Goal: Task Accomplishment & Management: Manage account settings

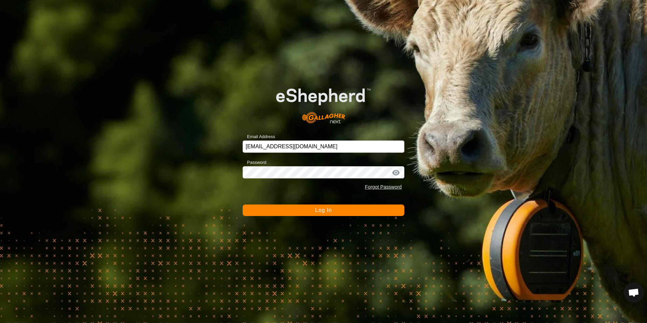
click at [320, 210] on span "Log In" at bounding box center [323, 210] width 17 height 6
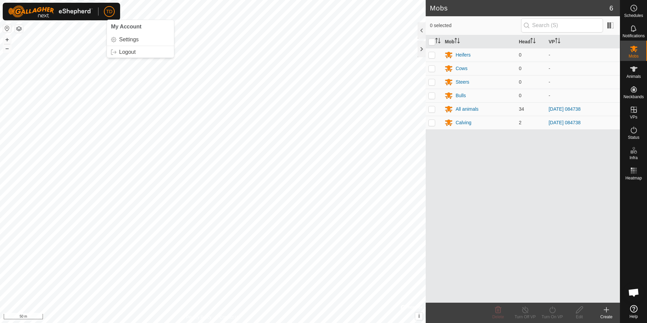
click at [109, 9] on span "TD" at bounding box center [109, 11] width 6 height 7
click at [124, 51] on link "Logout" at bounding box center [140, 52] width 67 height 11
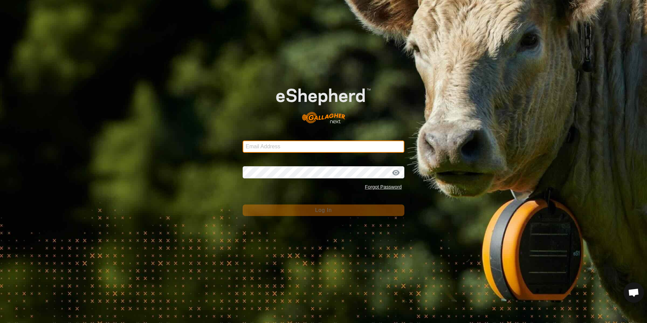
type input "[EMAIL_ADDRESS][DOMAIN_NAME]"
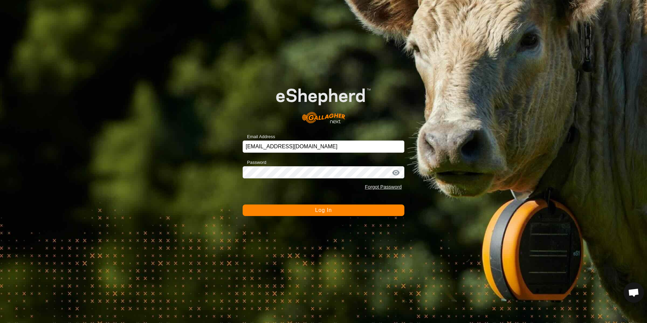
click at [323, 211] on span "Log In" at bounding box center [323, 210] width 17 height 6
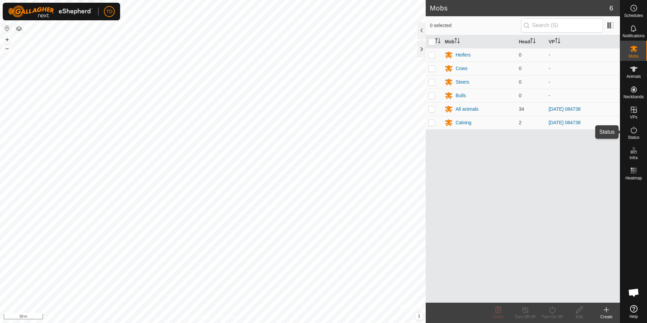
click at [632, 135] on span "Status" at bounding box center [634, 137] width 12 height 4
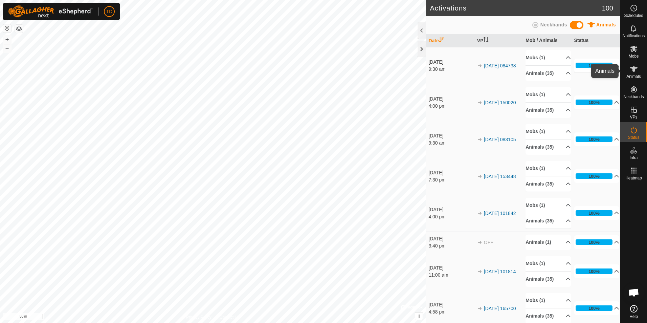
click at [634, 67] on icon at bounding box center [633, 68] width 7 height 5
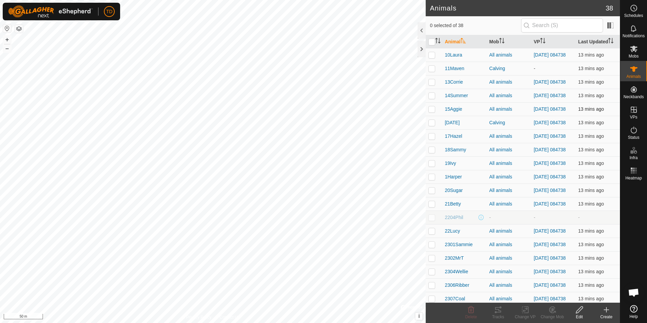
click at [432, 112] on p-checkbox at bounding box center [431, 108] width 7 height 5
checkbox input "true"
click at [523, 309] on icon at bounding box center [525, 310] width 8 height 8
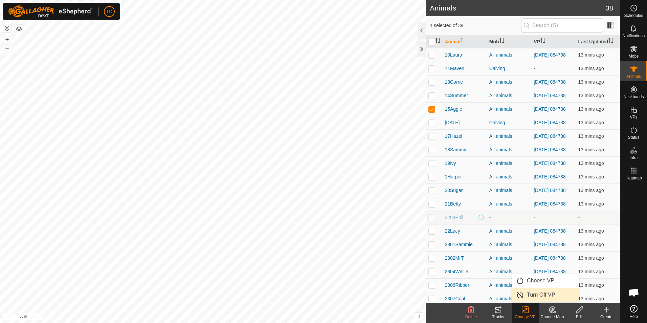
click at [541, 297] on link "Turn Off VP" at bounding box center [545, 295] width 67 height 14
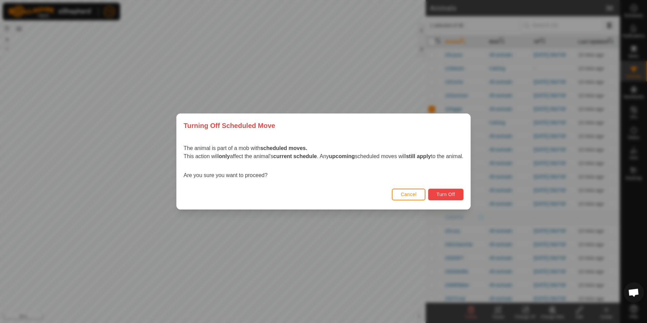
click at [453, 194] on span "Turn Off" at bounding box center [445, 193] width 19 height 5
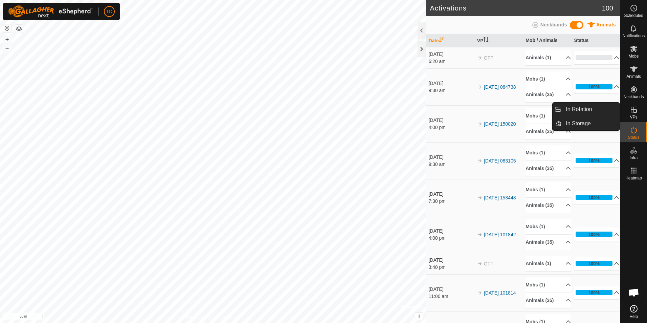
click at [638, 110] on es-virtualpaddocks-svg-icon at bounding box center [634, 109] width 12 height 11
click at [589, 106] on link "In Rotation" at bounding box center [591, 110] width 58 height 14
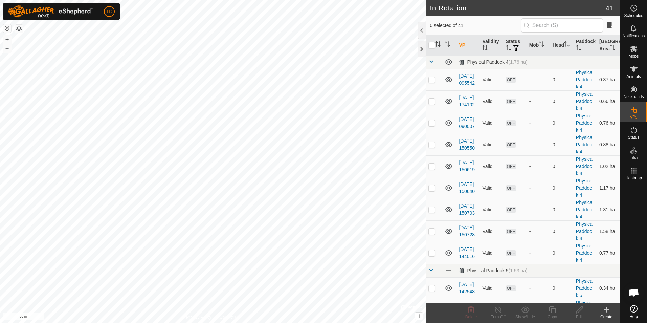
click at [606, 310] on icon at bounding box center [606, 310] width 5 height 0
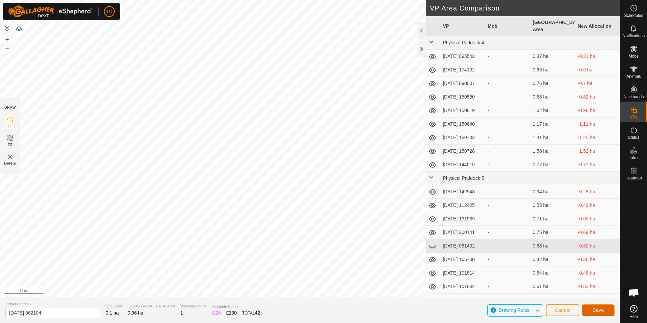
click at [597, 308] on span "Save" at bounding box center [598, 309] width 12 height 5
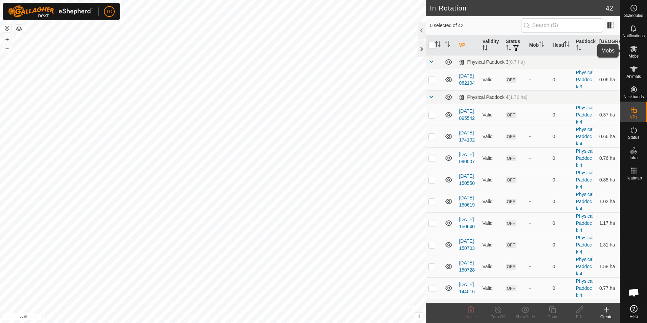
click at [634, 51] on icon at bounding box center [634, 49] width 8 height 8
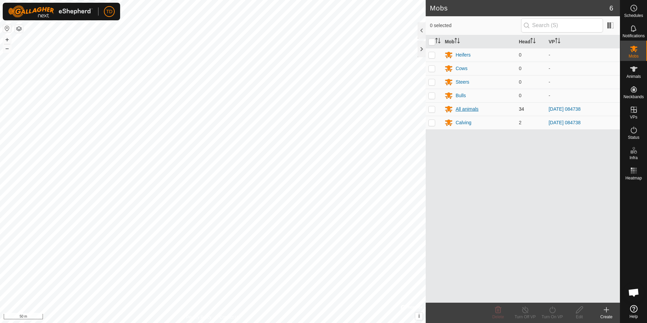
click at [460, 111] on div "All animals" at bounding box center [466, 109] width 23 height 7
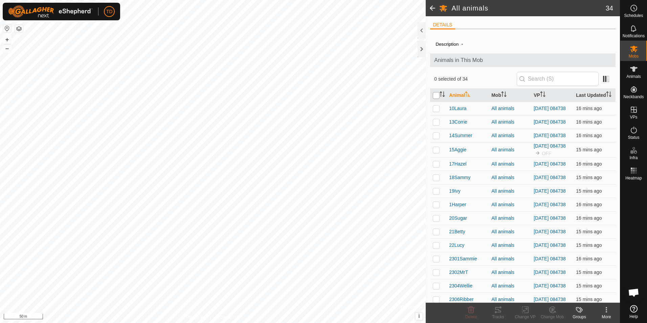
click at [437, 96] on input "checkbox" at bounding box center [436, 95] width 7 height 7
checkbox input "true"
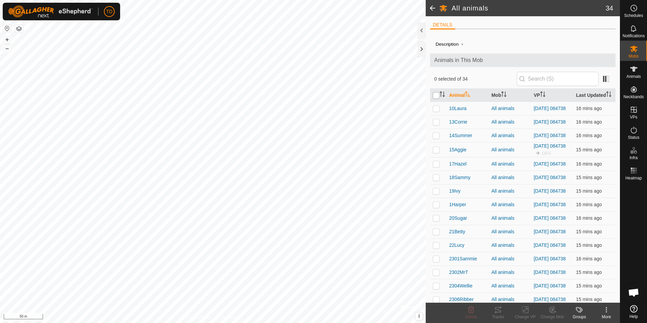
checkbox input "true"
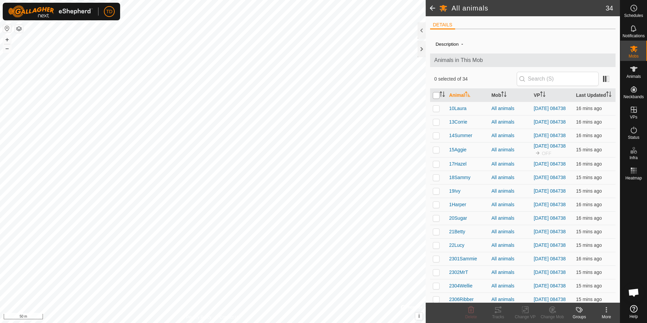
checkbox input "true"
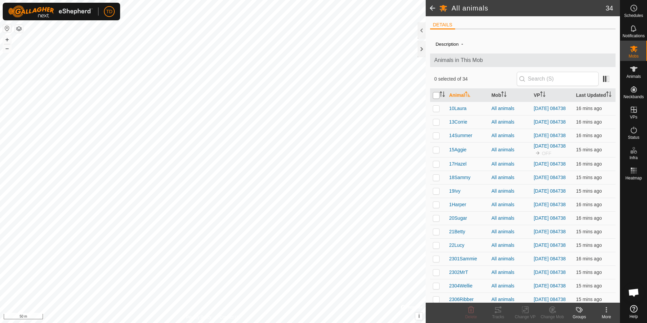
checkbox input "true"
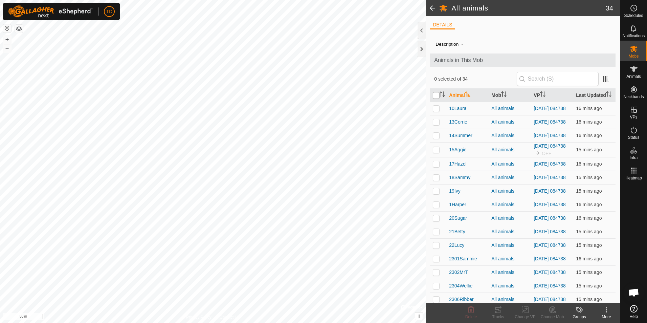
checkbox input "true"
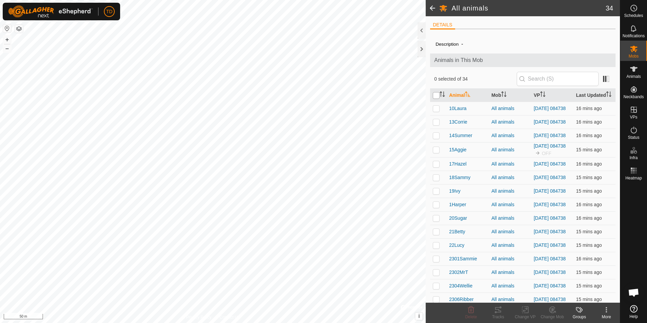
checkbox input "true"
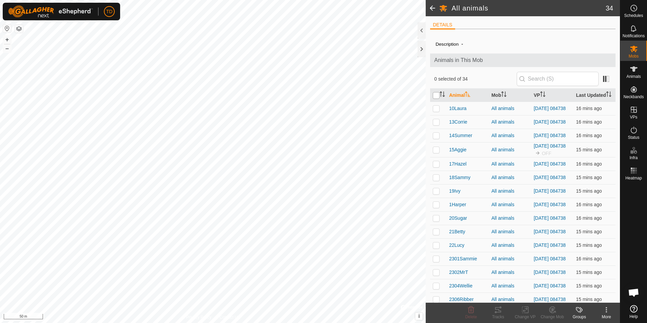
checkbox input "true"
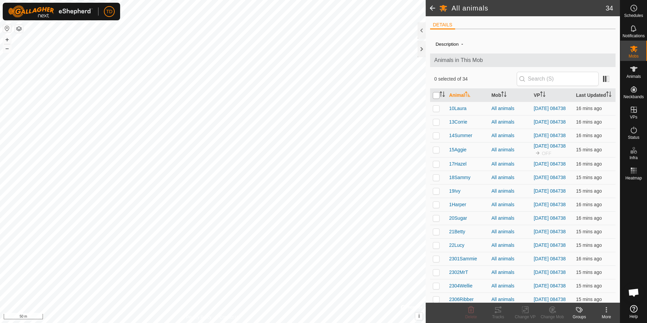
checkbox input "true"
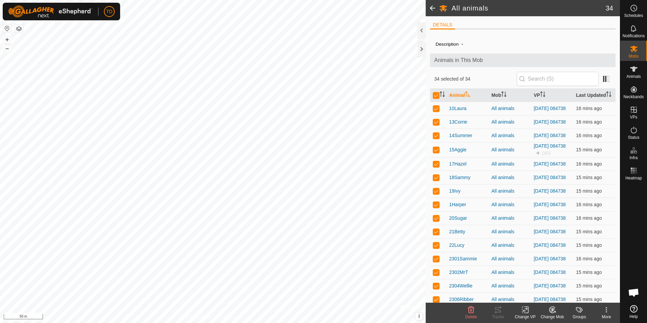
click at [523, 312] on icon at bounding box center [525, 310] width 8 height 8
click at [539, 280] on link "Choose VP..." at bounding box center [545, 281] width 67 height 14
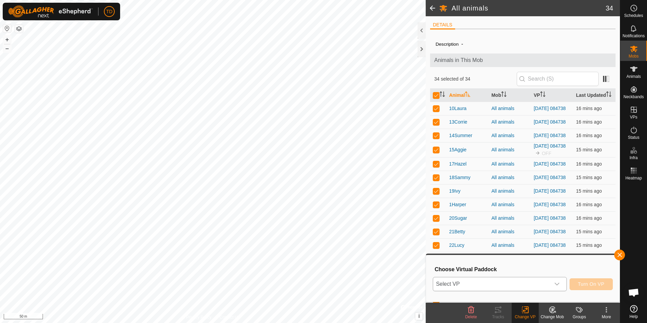
click at [559, 283] on icon "dropdown trigger" at bounding box center [556, 283] width 5 height 5
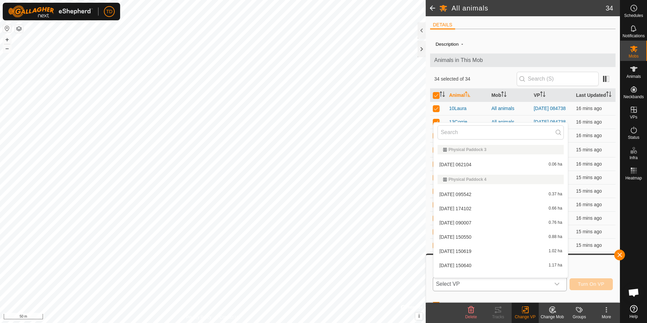
scroll to position [9, 0]
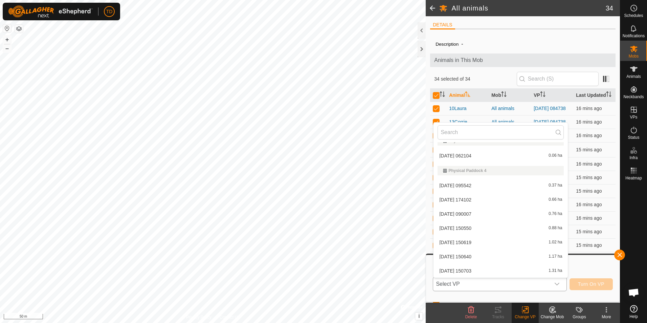
click at [468, 155] on li "[DATE] 062104 0.06 ha" at bounding box center [500, 156] width 134 height 14
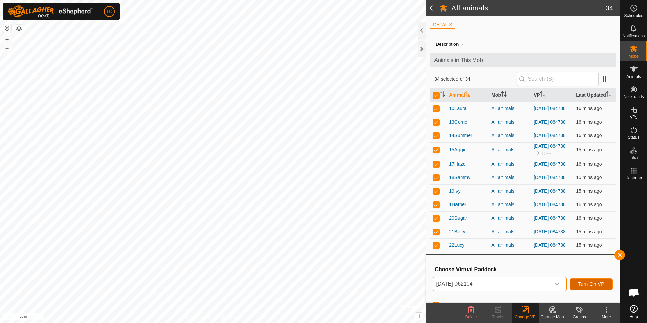
click at [590, 287] on span "Turn On VP" at bounding box center [591, 283] width 26 height 5
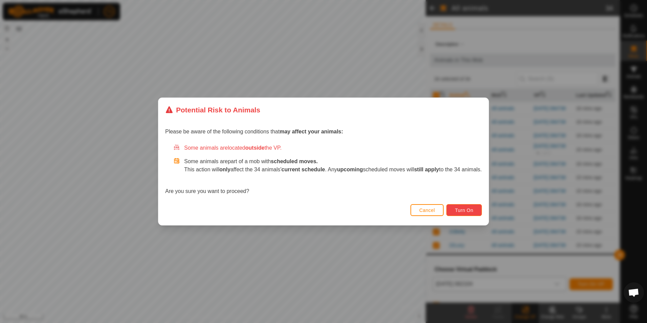
click at [469, 208] on span "Turn On" at bounding box center [464, 209] width 18 height 5
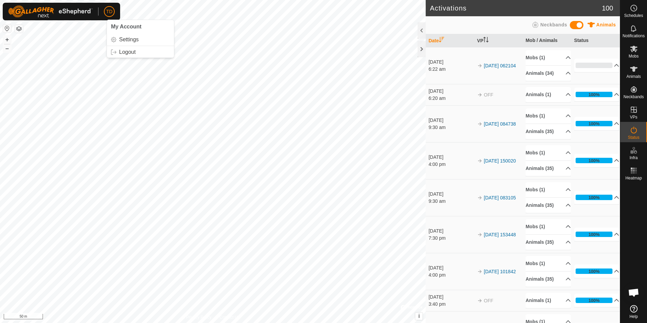
click at [112, 11] on span "TD" at bounding box center [109, 11] width 6 height 7
click at [123, 51] on link "Logout" at bounding box center [140, 52] width 67 height 11
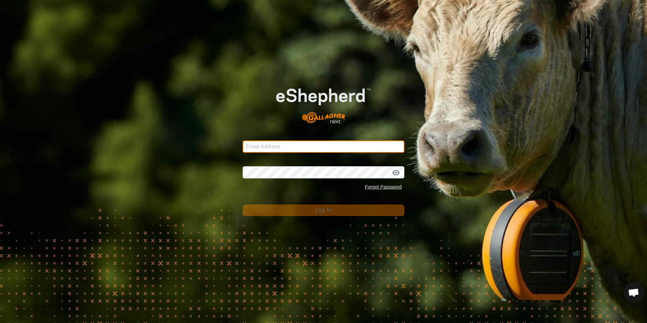
type input "[EMAIL_ADDRESS][DOMAIN_NAME]"
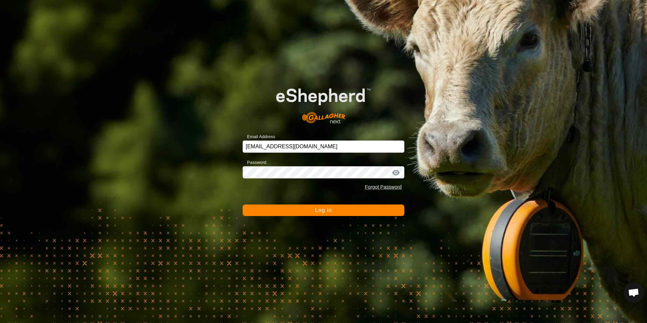
click at [325, 211] on span "Log In" at bounding box center [323, 210] width 17 height 6
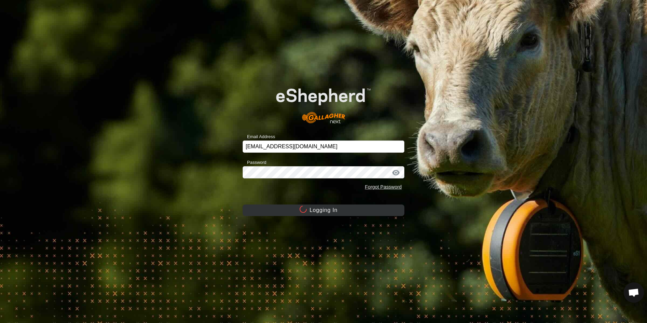
click at [325, 211] on button "Logging In" at bounding box center [324, 210] width 162 height 12
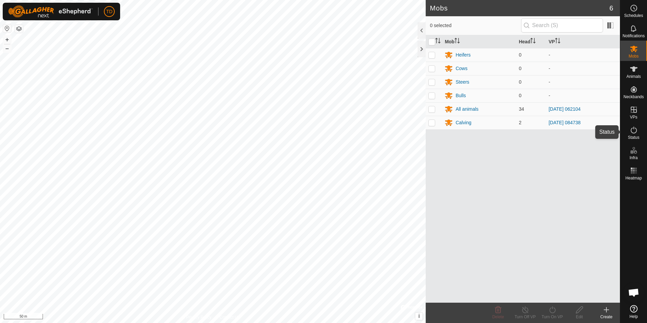
click at [639, 130] on es-activation-svg-icon at bounding box center [634, 130] width 12 height 11
